Goal: Find specific page/section: Find specific page/section

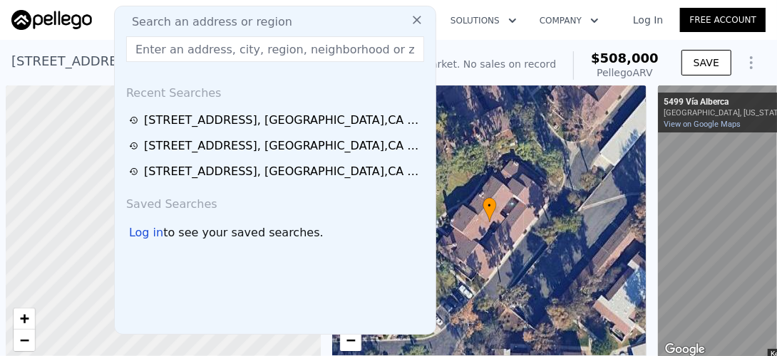
scroll to position [0, 6]
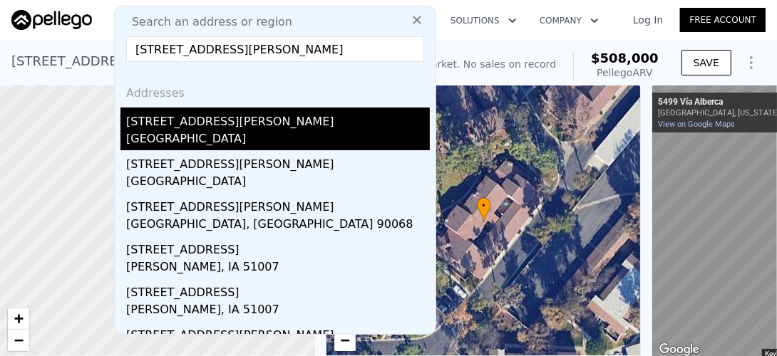
type input "[STREET_ADDRESS][PERSON_NAME]"
click at [167, 125] on div "[STREET_ADDRESS][PERSON_NAME]" at bounding box center [278, 119] width 304 height 23
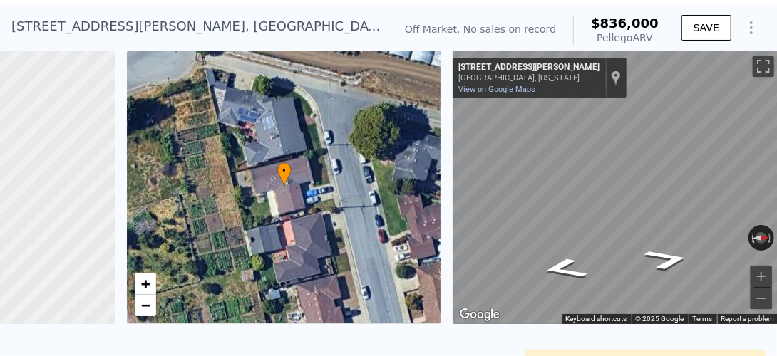
scroll to position [0, 217]
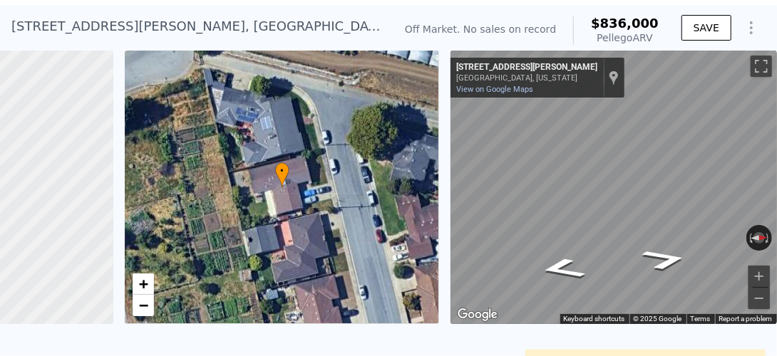
click at [388, 25] on div "[STREET_ADDRESS][PERSON_NAME] No sales on record (~ARV $836k )" at bounding box center [199, 31] width 376 height 40
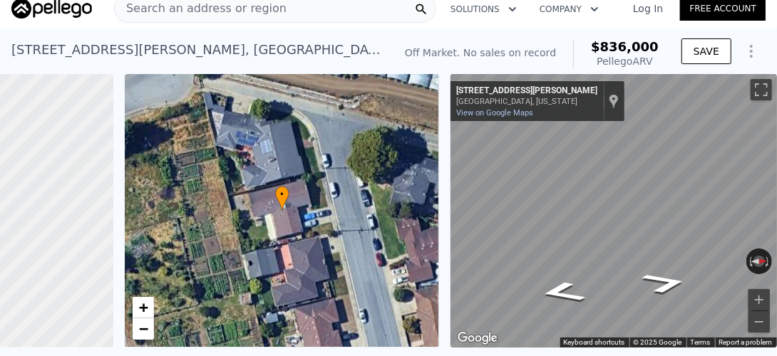
scroll to position [0, 0]
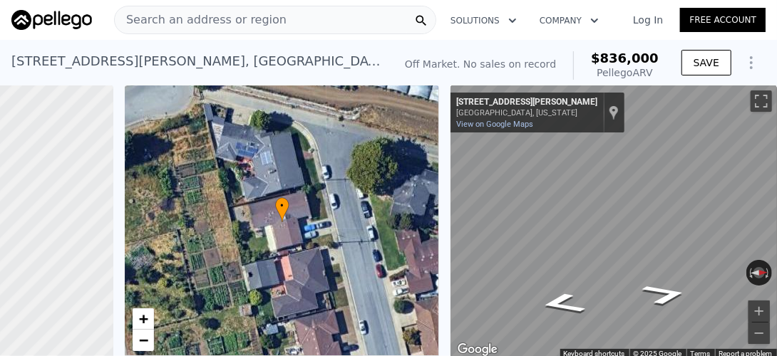
click at [200, 16] on span "Search an address or region" at bounding box center [201, 19] width 172 height 17
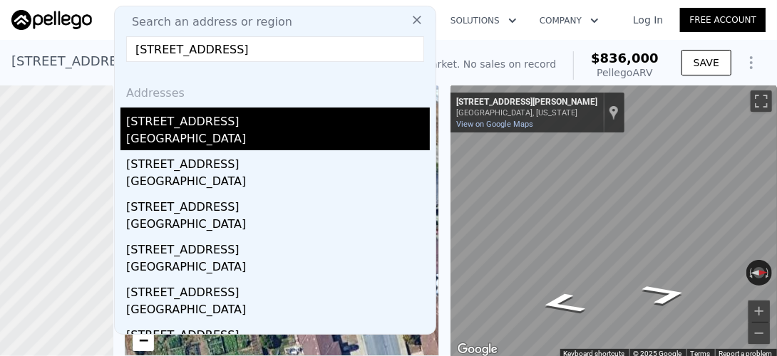
type input "[STREET_ADDRESS]"
click at [181, 130] on div "[STREET_ADDRESS]" at bounding box center [278, 119] width 304 height 23
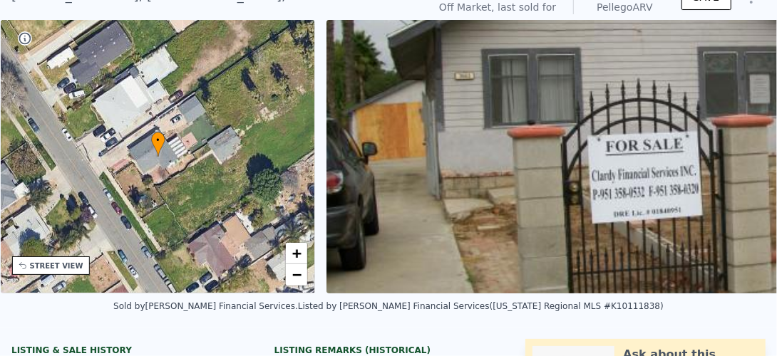
scroll to position [5, 0]
